Goal: Information Seeking & Learning: Learn about a topic

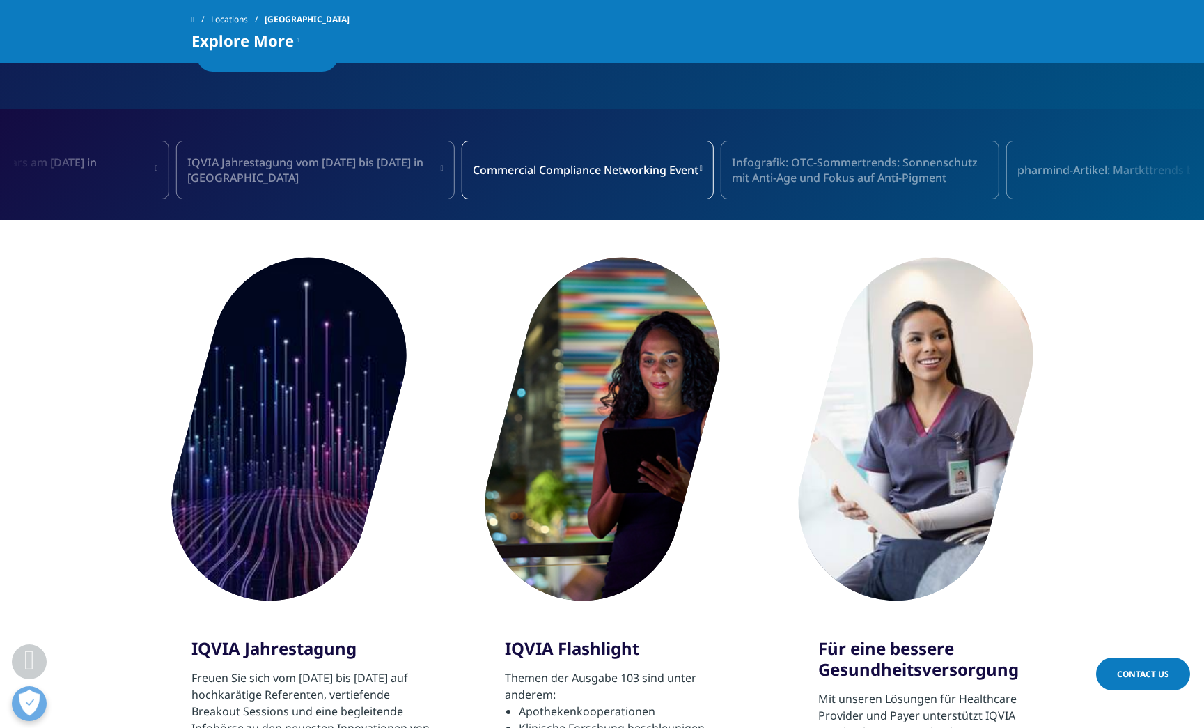
scroll to position [348, 0]
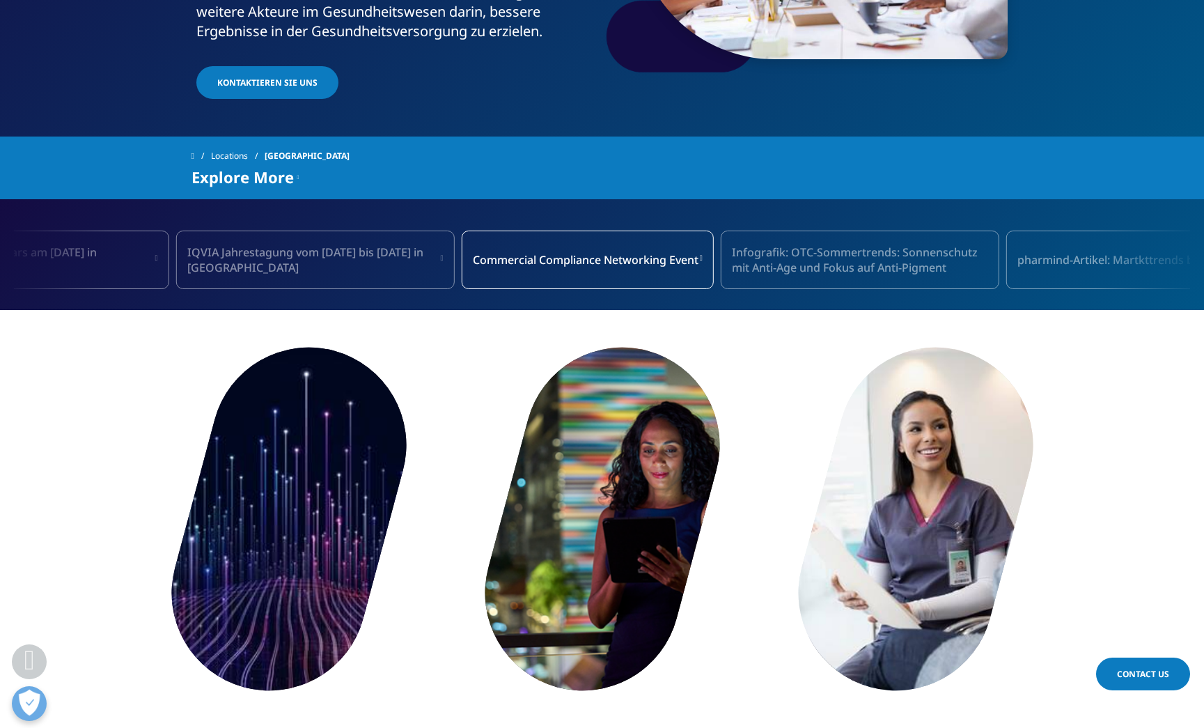
click at [881, 244] on span "Infografik: OTC-Sommertrends: Sonnenschutz mit Anti-Age und Fokus auf Anti-Pigm…" at bounding box center [860, 259] width 256 height 31
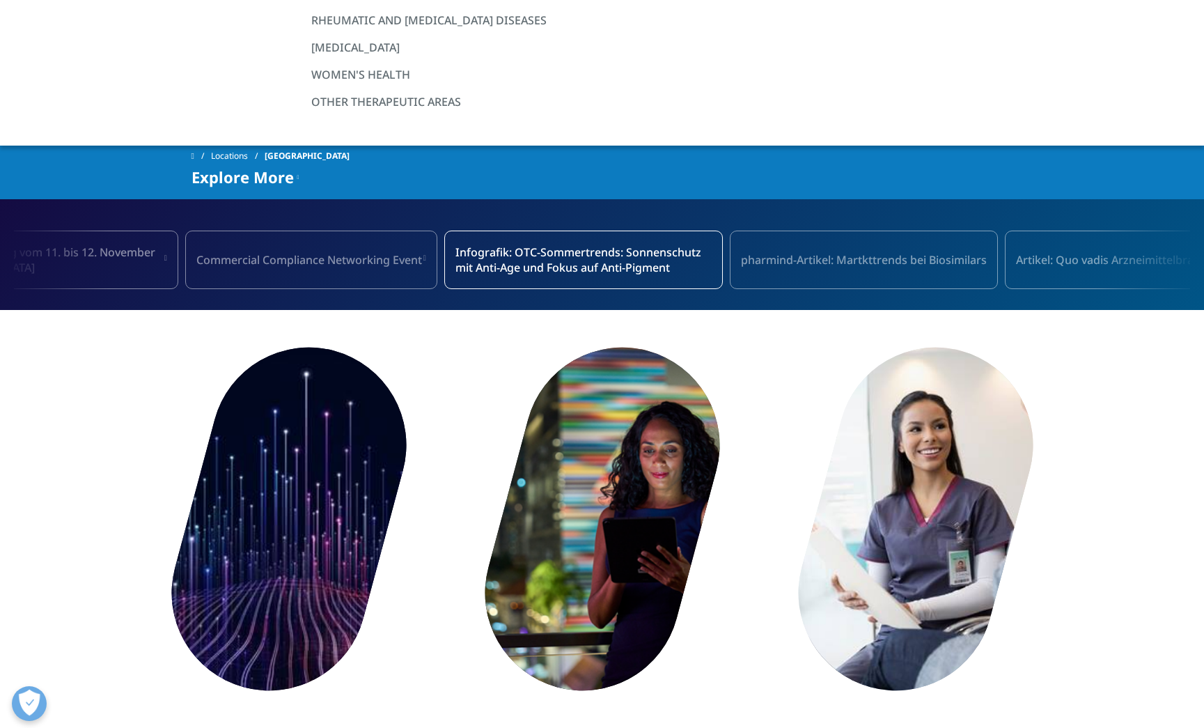
click at [896, 252] on span "pharmind-Artikel: Martkttrends bei Biosimilars" at bounding box center [864, 259] width 246 height 15
